Goal: Information Seeking & Learning: Learn about a topic

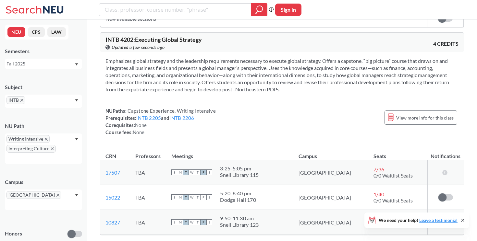
scroll to position [1073, 0]
click at [162, 107] on span "Capstone Experience, Writing Intensive" at bounding box center [171, 110] width 89 height 6
click at [162, 107] on div "NUPaths: Capstone Experience, Writing Intensive Prerequisites: INTB 2205 and IN…" at bounding box center [160, 121] width 110 height 29
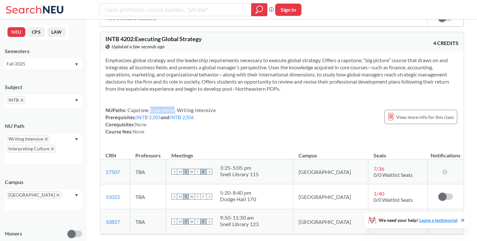
click at [162, 107] on div "NUPaths: Capstone Experience, Writing Intensive Prerequisites: INTB 2205 and IN…" at bounding box center [160, 121] width 110 height 29
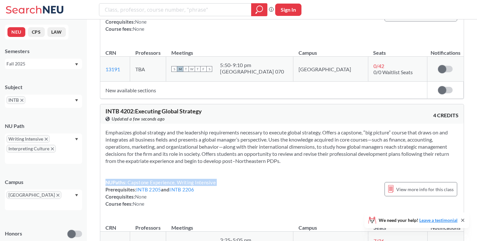
scroll to position [1001, 0]
click at [153, 129] on section "Emphasizes global strategy and the leadership requirements necessary to execute…" at bounding box center [281, 147] width 353 height 36
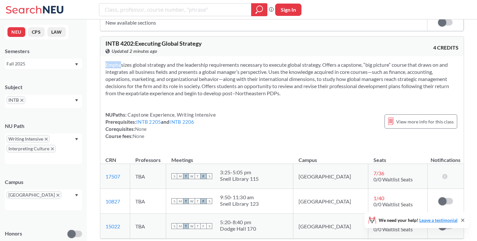
scroll to position [1065, 0]
